Goal: Task Accomplishment & Management: Use online tool/utility

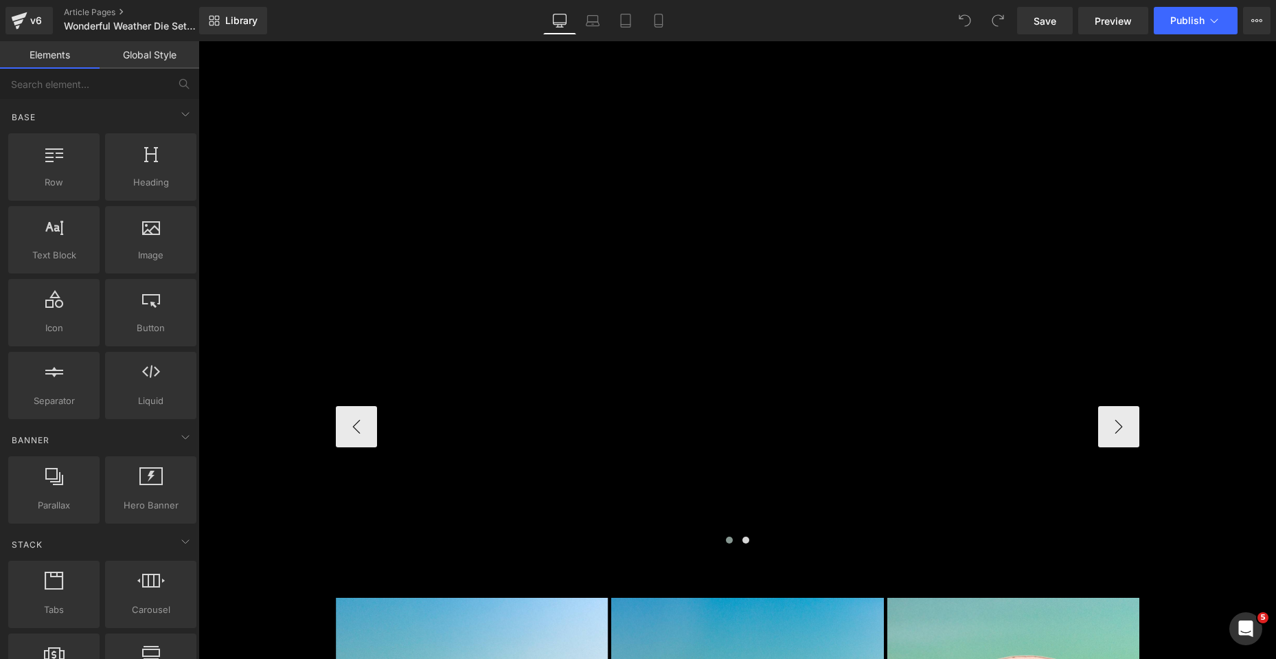
scroll to position [2129, 0]
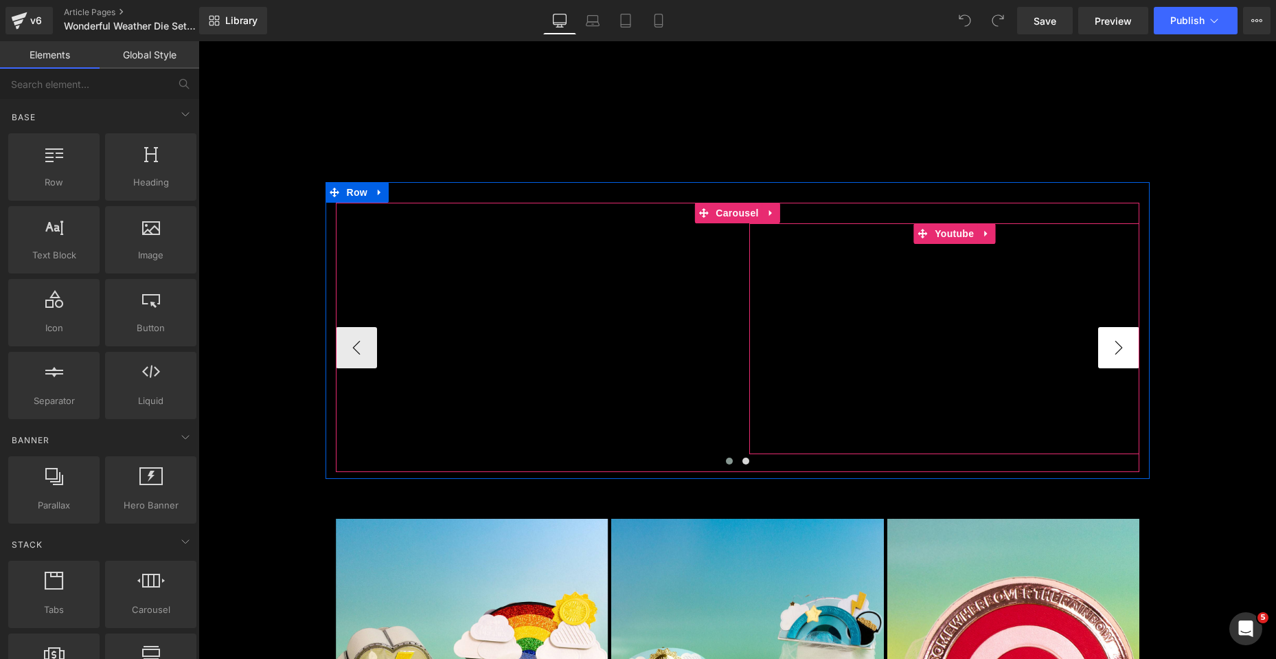
click at [1115, 341] on button "›" at bounding box center [1118, 347] width 41 height 41
click at [983, 236] on icon at bounding box center [987, 233] width 10 height 10
click at [991, 235] on icon at bounding box center [996, 234] width 10 height 10
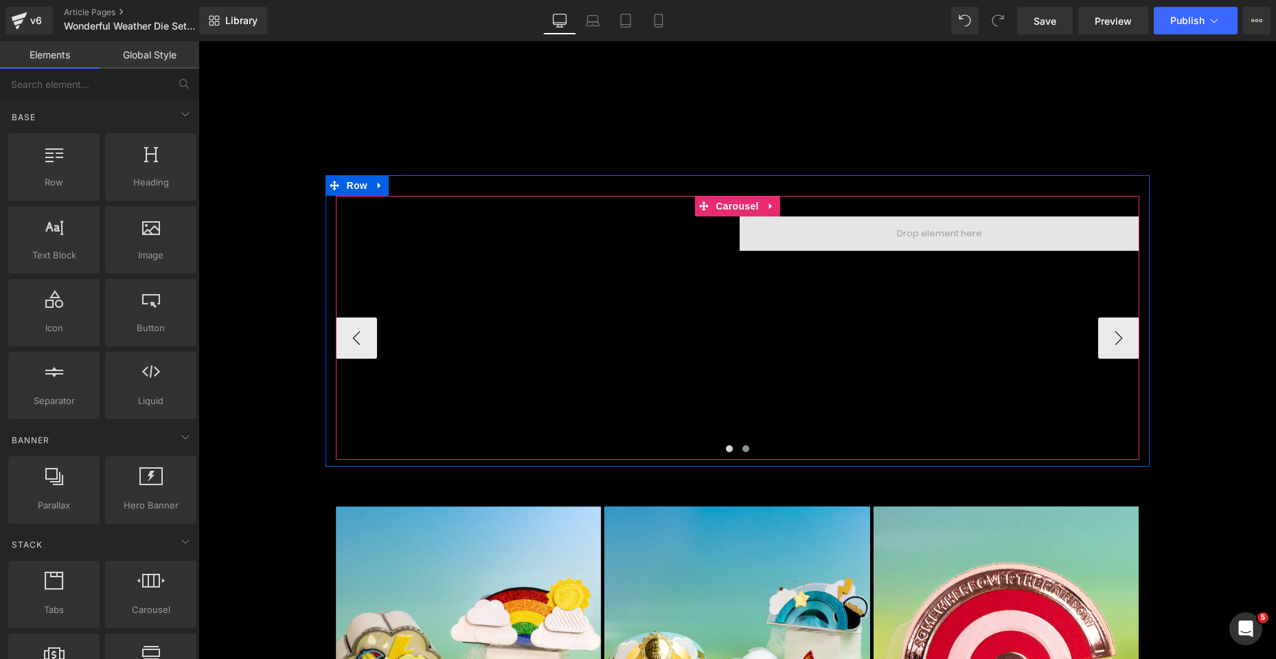
scroll to position [2122, 0]
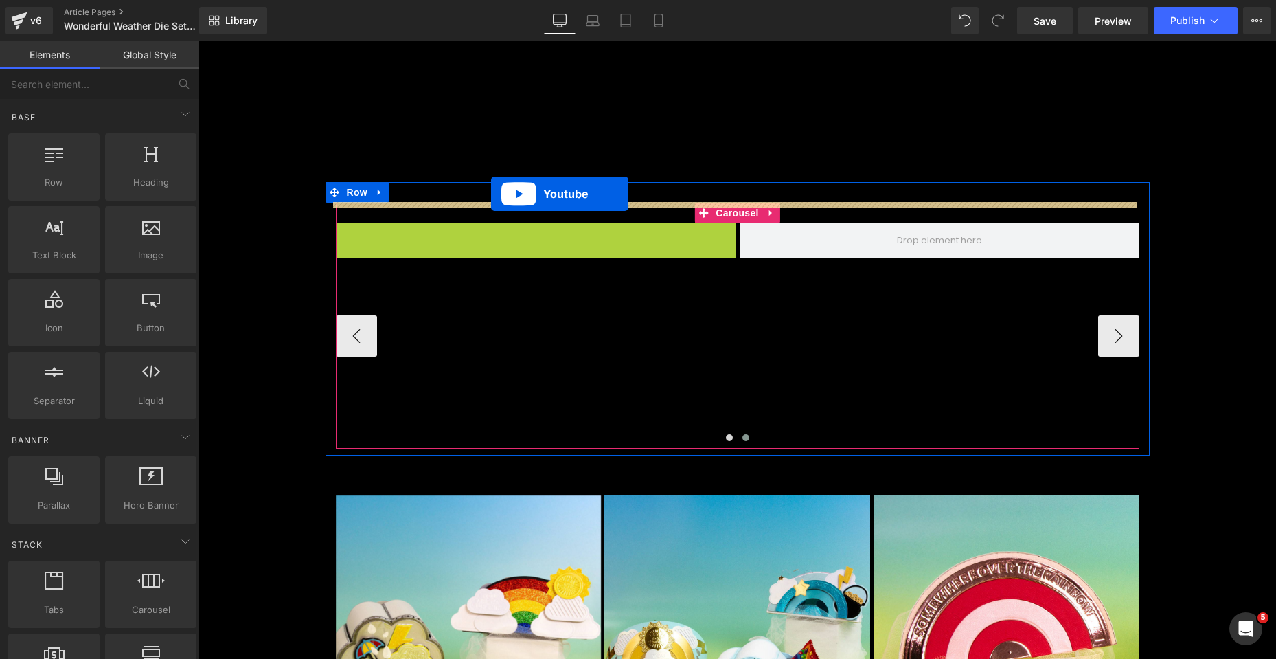
drag, startPoint x: 496, startPoint y: 231, endPoint x: 491, endPoint y: 194, distance: 38.1
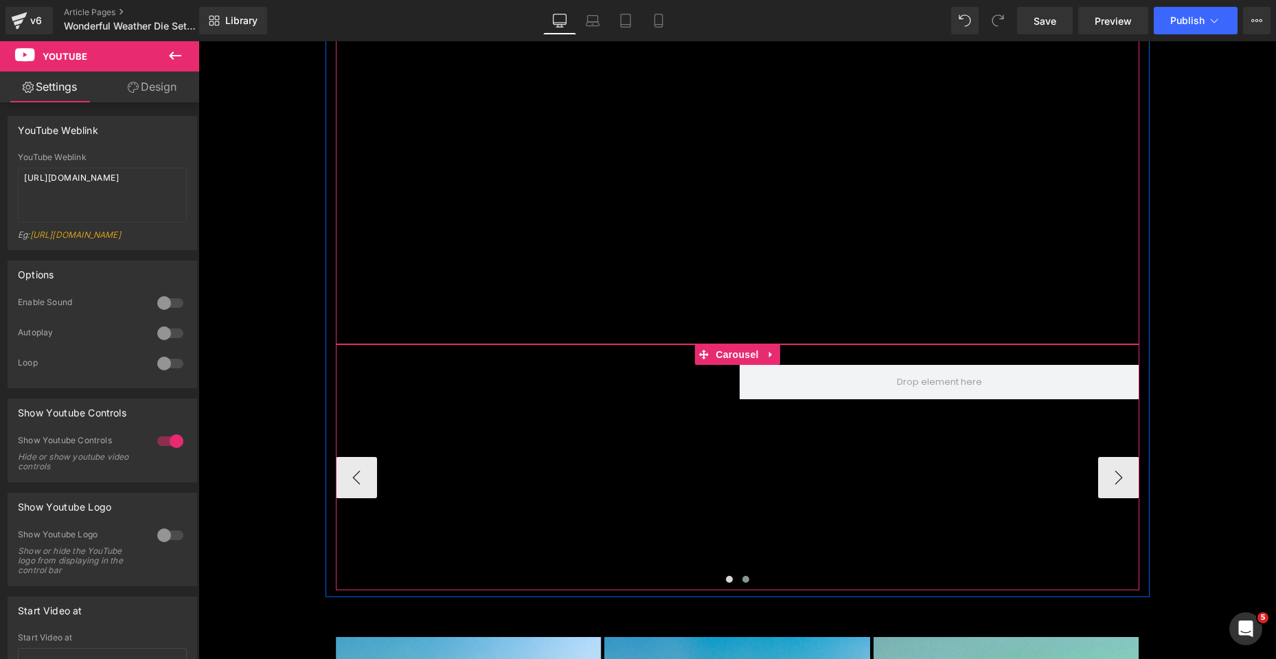
scroll to position [2465, 0]
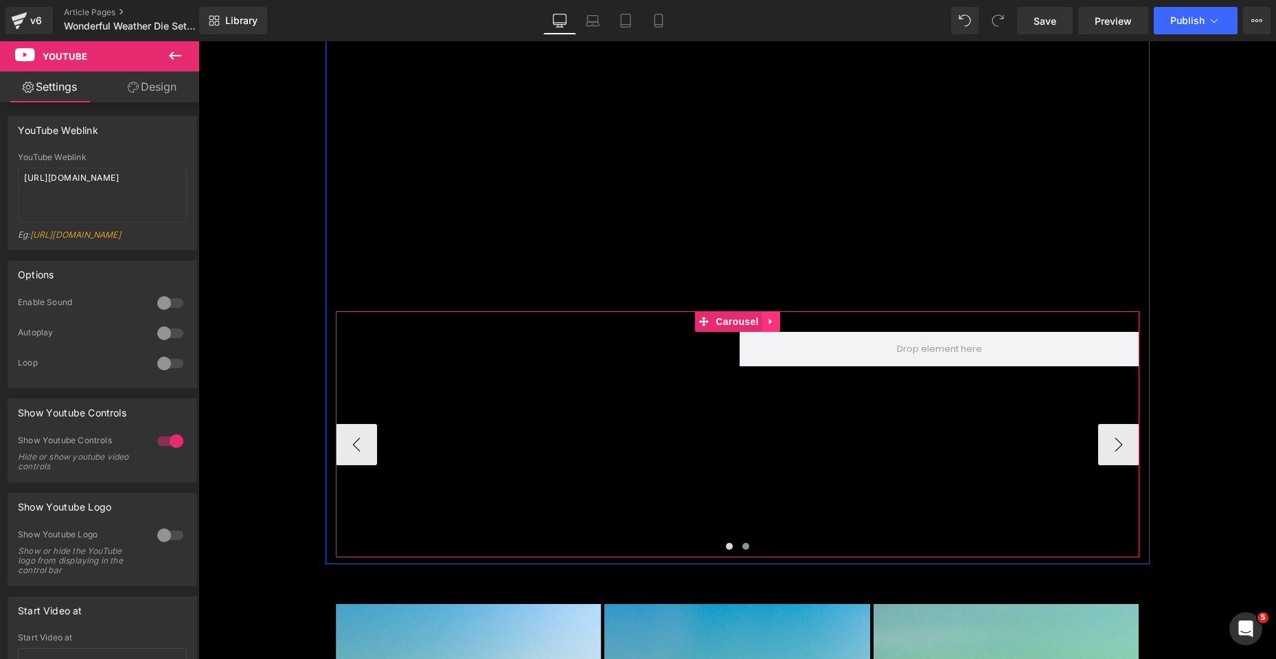
click at [772, 326] on link at bounding box center [771, 321] width 18 height 21
click at [775, 324] on icon at bounding box center [780, 322] width 10 height 10
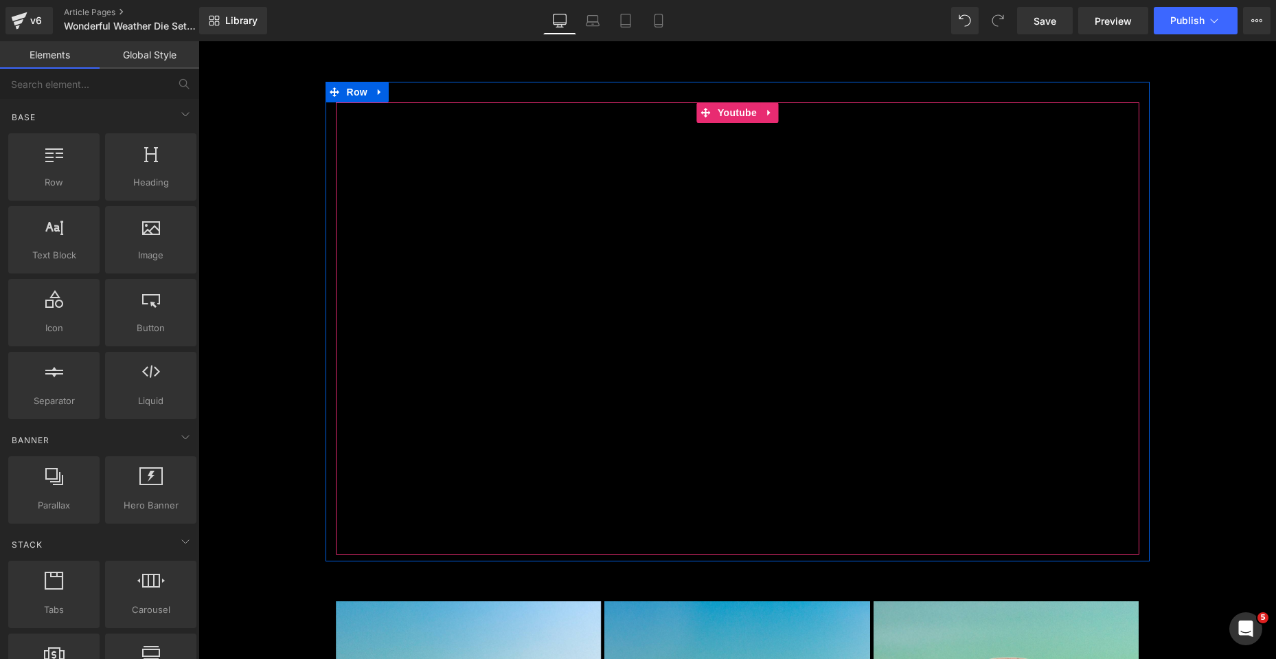
scroll to position [2191, 0]
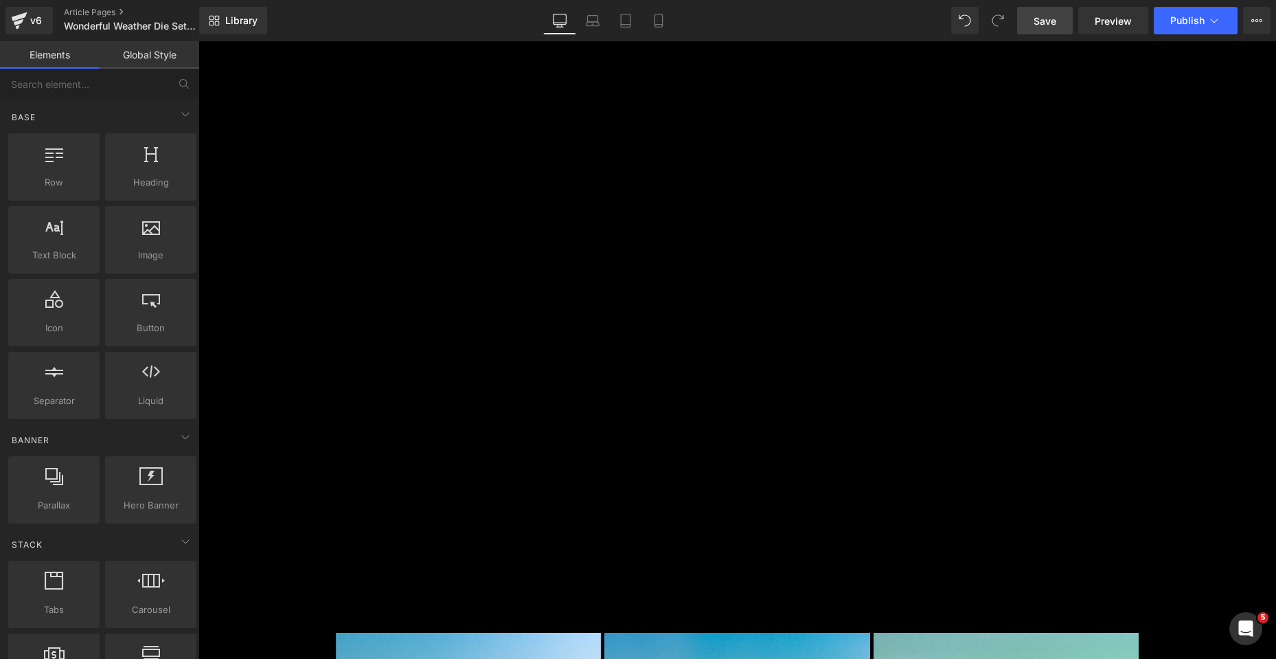
click at [1044, 19] on span "Save" at bounding box center [1045, 21] width 23 height 14
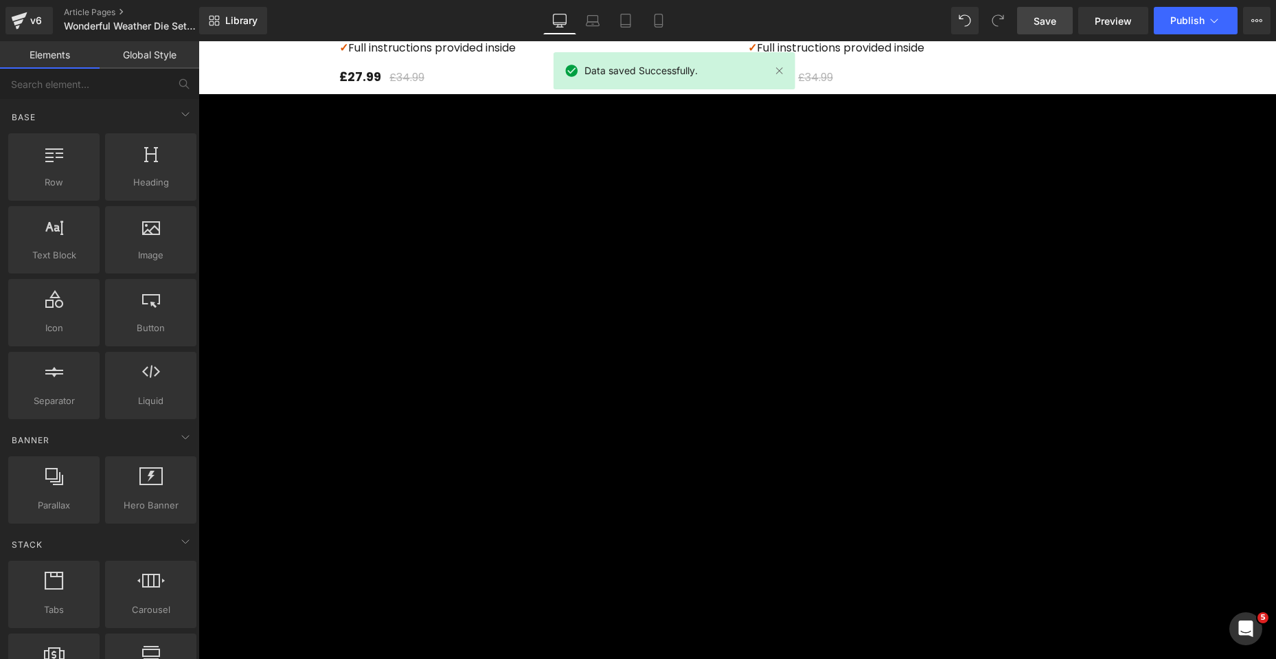
scroll to position [1710, 0]
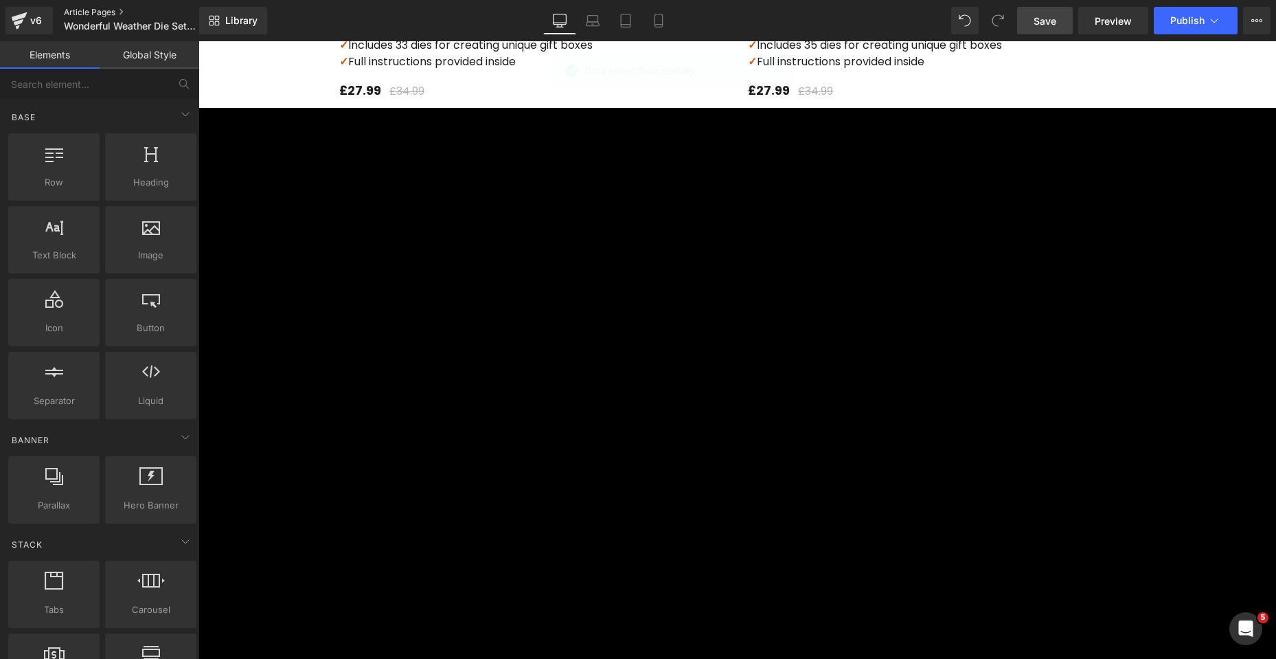
click at [98, 10] on link "Article Pages" at bounding box center [143, 12] width 158 height 11
